Goal: Task Accomplishment & Management: Manage account settings

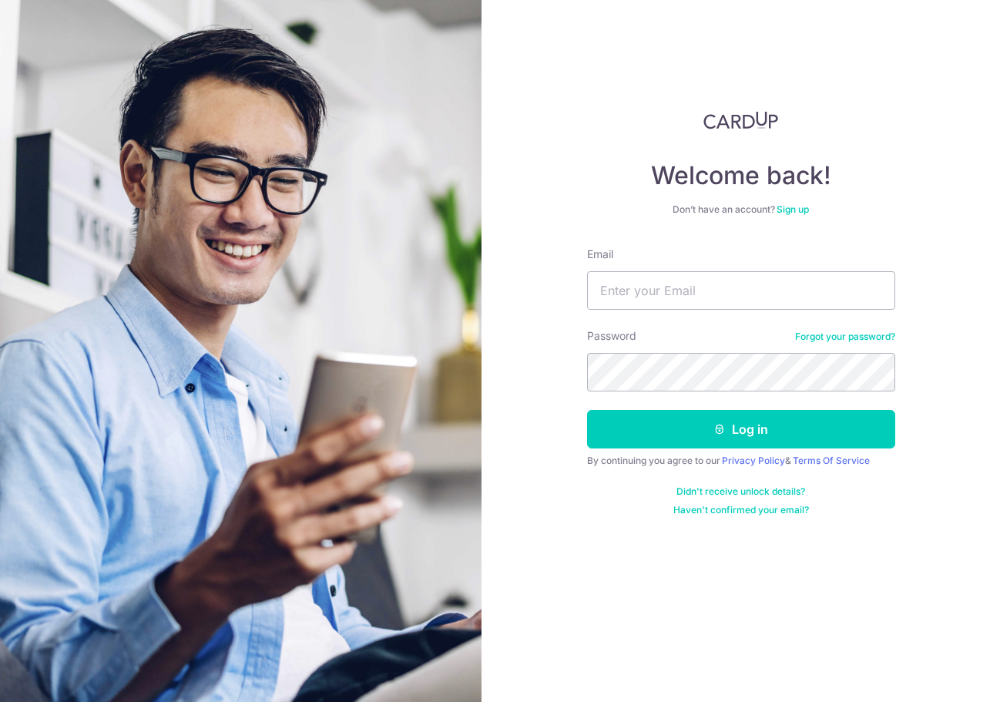
click at [669, 255] on div "Email" at bounding box center [741, 278] width 308 height 63
click at [655, 294] on input "Email" at bounding box center [741, 290] width 308 height 39
type input "[EMAIL_ADDRESS][DOMAIN_NAME]"
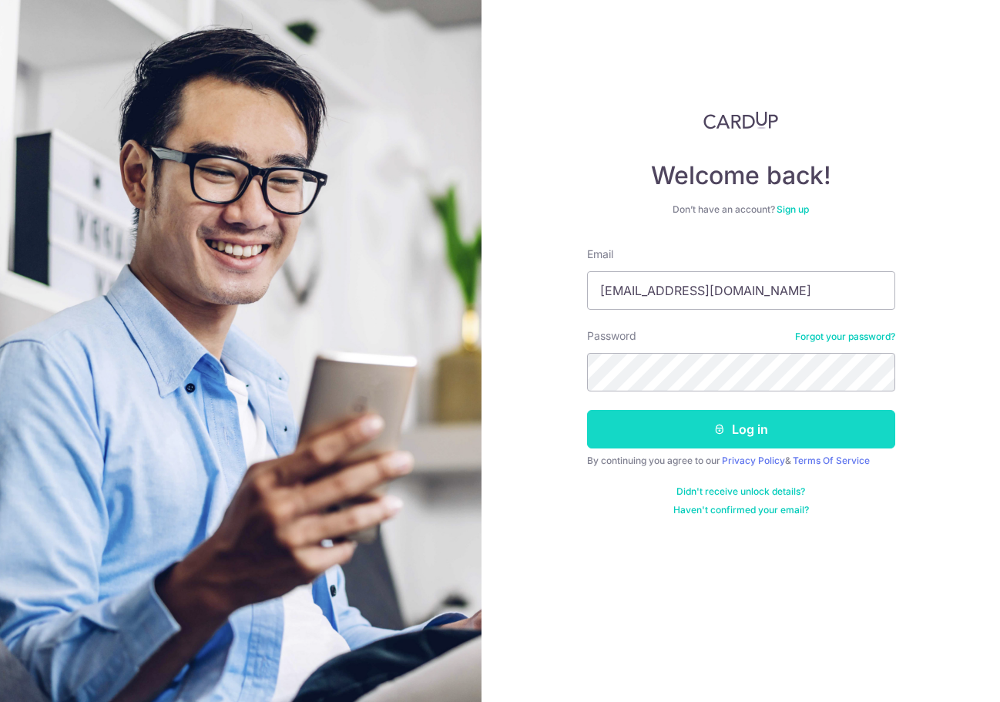
click at [684, 424] on button "Log in" at bounding box center [741, 429] width 308 height 39
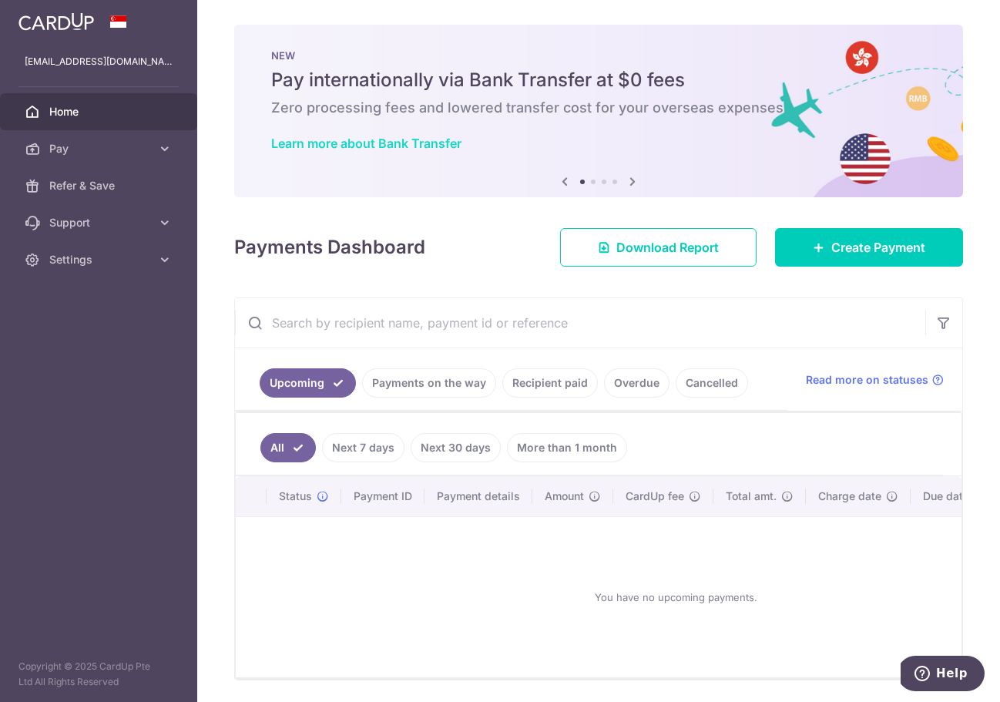
click at [372, 143] on link "Learn more about Bank Transfer" at bounding box center [366, 143] width 190 height 15
